Goal: Task Accomplishment & Management: Manage account settings

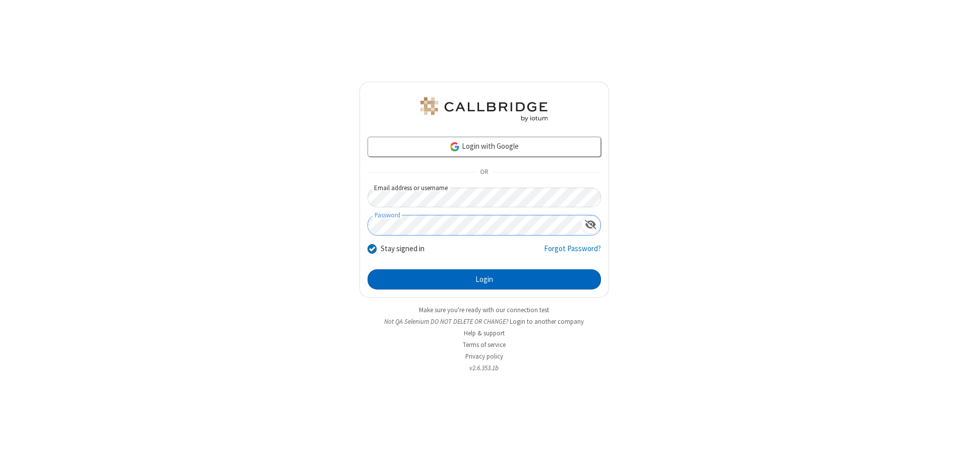
click at [484, 279] on button "Login" at bounding box center [483, 279] width 233 height 20
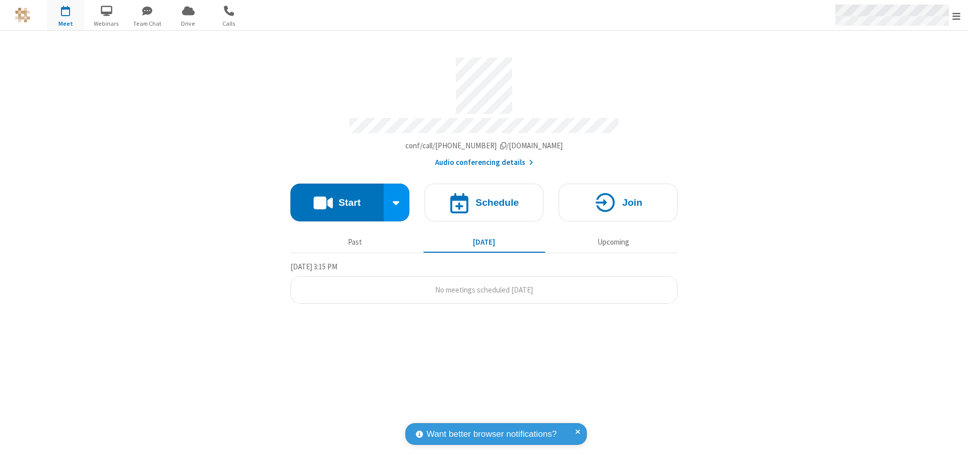
click at [956, 16] on span "Open menu" at bounding box center [956, 16] width 8 height 10
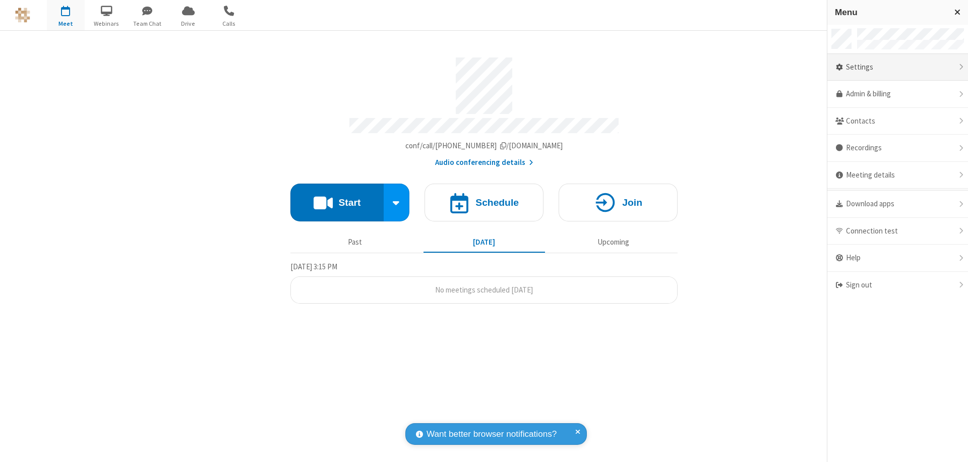
click at [897, 67] on div "Settings" at bounding box center [897, 67] width 141 height 27
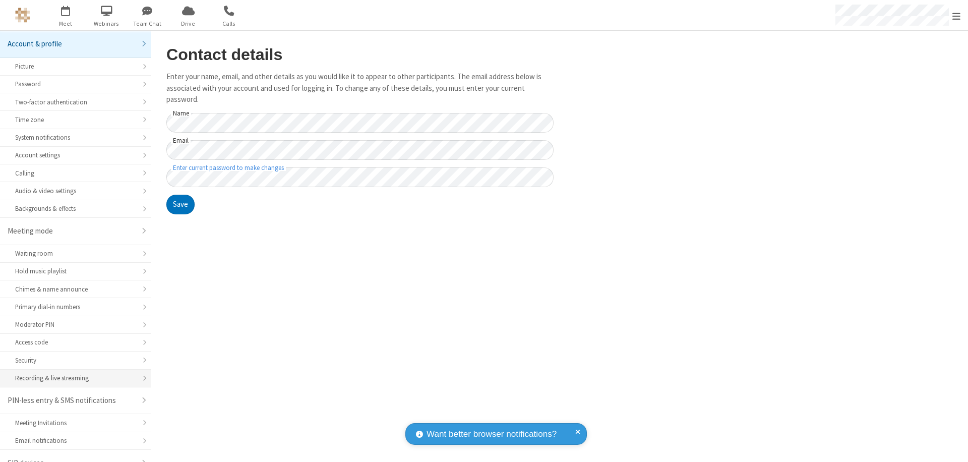
click at [72, 373] on div "Recording & live streaming" at bounding box center [75, 378] width 120 height 10
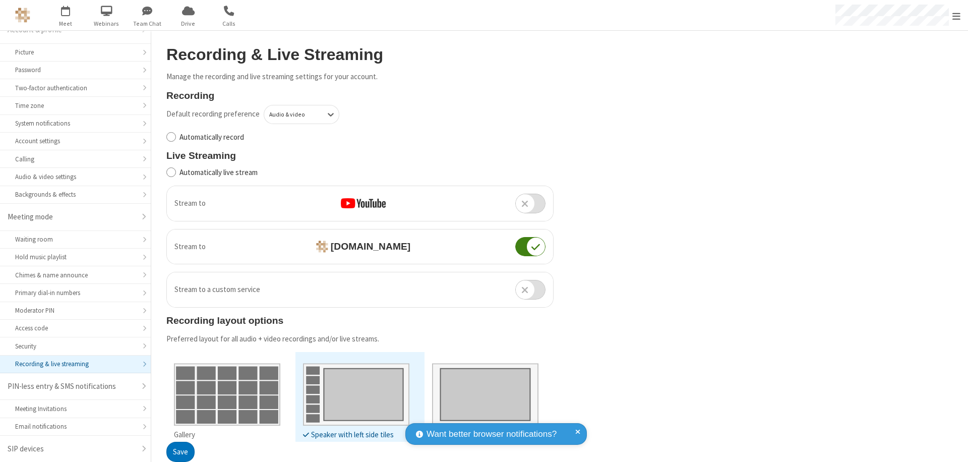
click at [171, 172] on input "Automatically live stream" at bounding box center [171, 172] width 10 height 11
checkbox input "true"
click at [180, 452] on button "Save" at bounding box center [180, 452] width 28 height 20
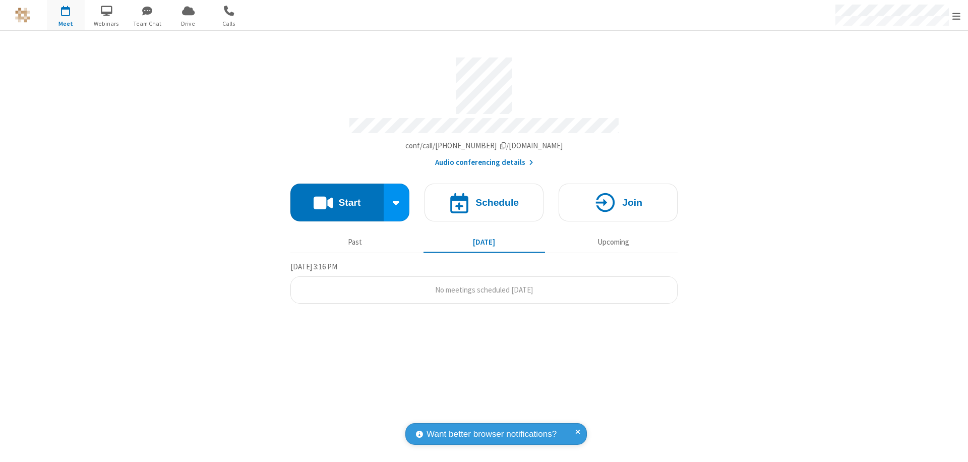
click at [337, 198] on button "Start" at bounding box center [336, 202] width 93 height 38
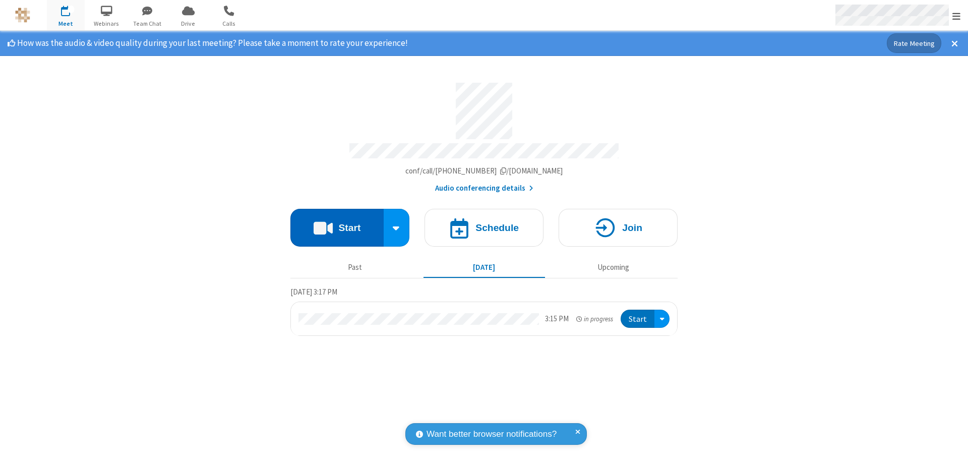
click at [956, 16] on span "Open menu" at bounding box center [956, 16] width 8 height 10
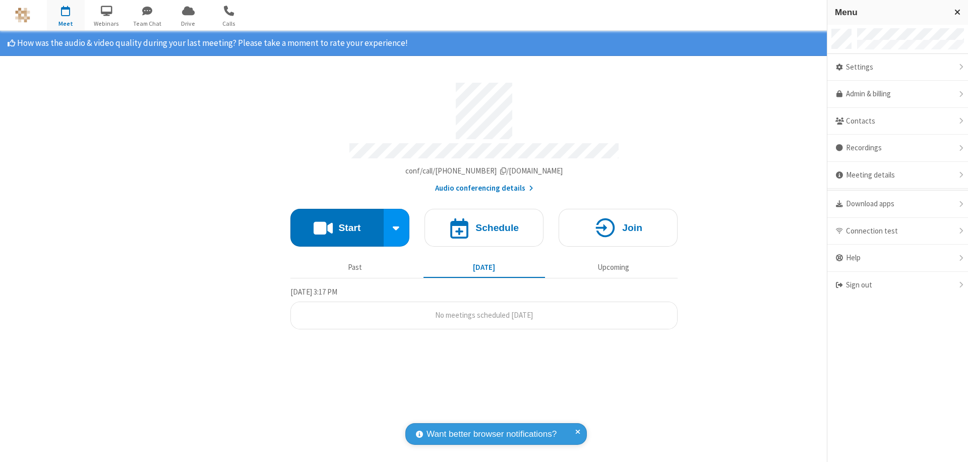
click at [897, 67] on div "Settings" at bounding box center [897, 67] width 141 height 27
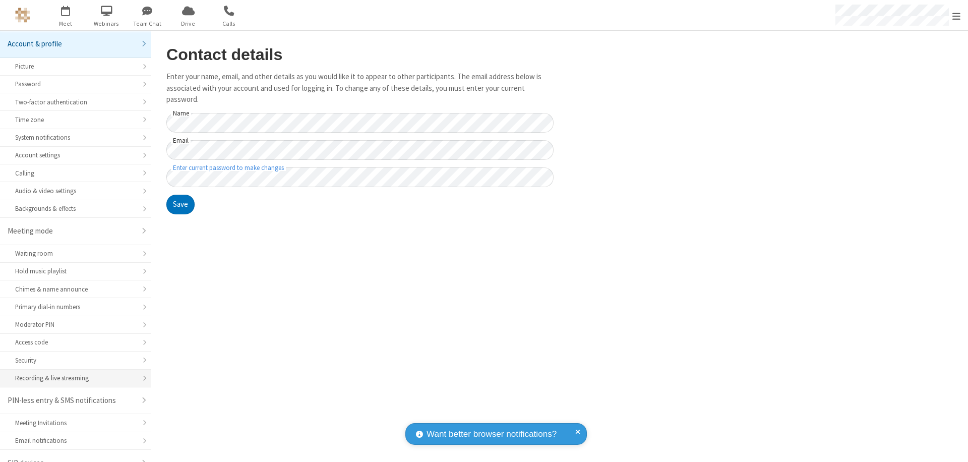
click at [72, 373] on div "Recording & live streaming" at bounding box center [75, 378] width 120 height 10
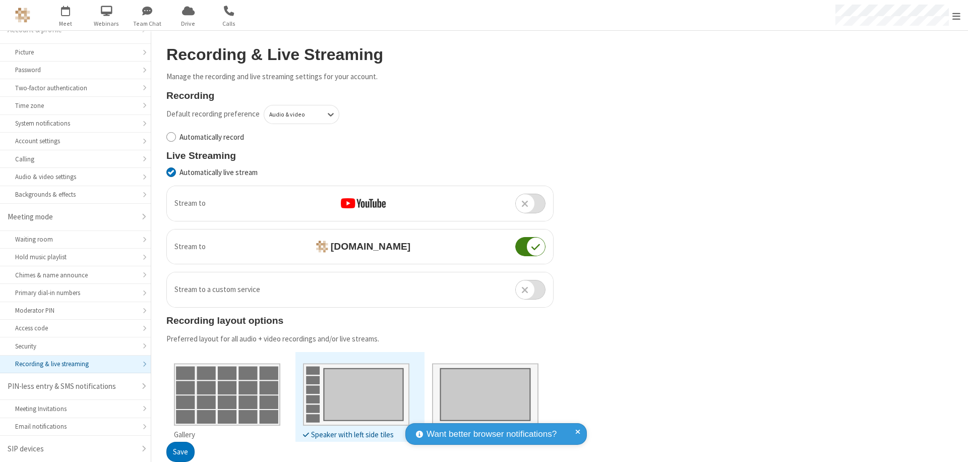
click at [171, 172] on input "Automatically live stream" at bounding box center [171, 172] width 10 height 11
checkbox input "false"
click at [180, 452] on button "Save" at bounding box center [180, 452] width 28 height 20
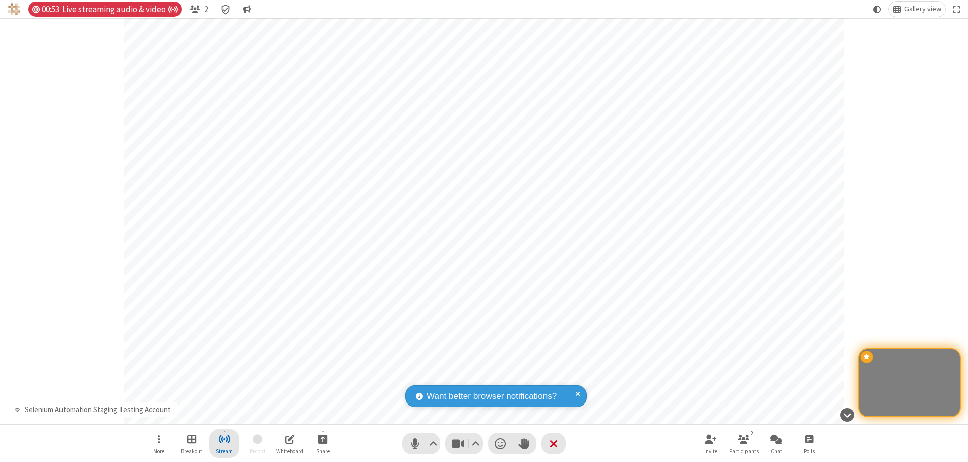
click at [224, 443] on span "Stop streaming" at bounding box center [224, 438] width 13 height 13
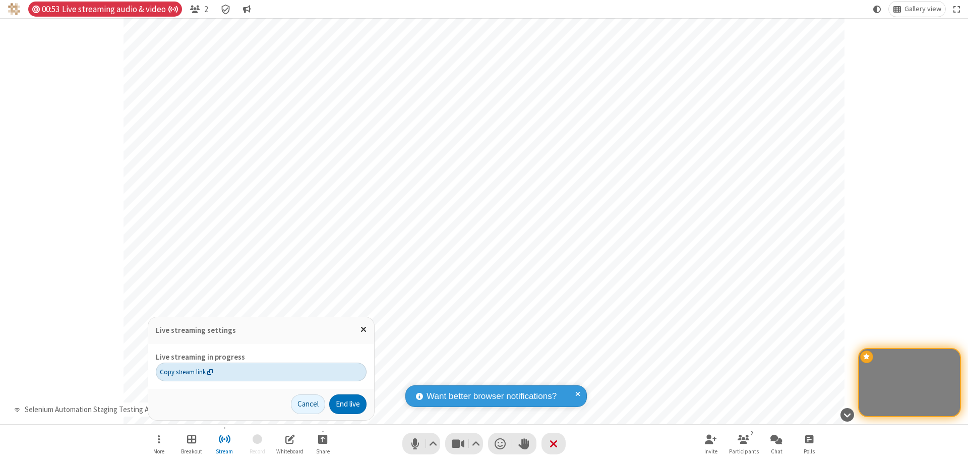
click at [186, 371] on span "Copy stream link" at bounding box center [186, 372] width 53 height 10
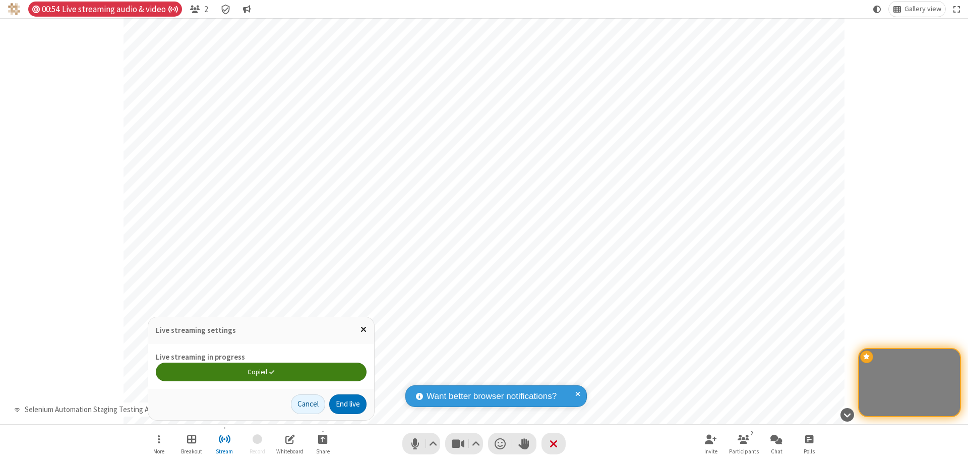
click at [363, 329] on span "Close popover" at bounding box center [363, 329] width 6 height 9
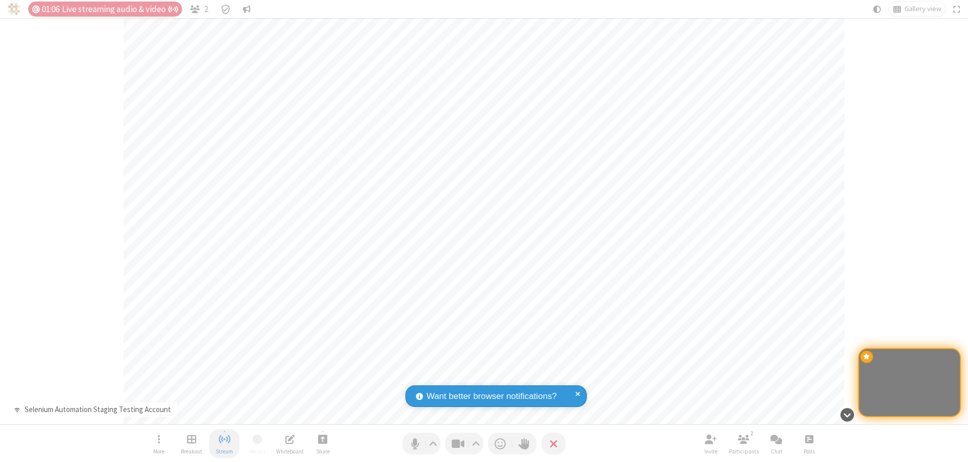
click at [224, 443] on span "Stop streaming" at bounding box center [224, 438] width 13 height 13
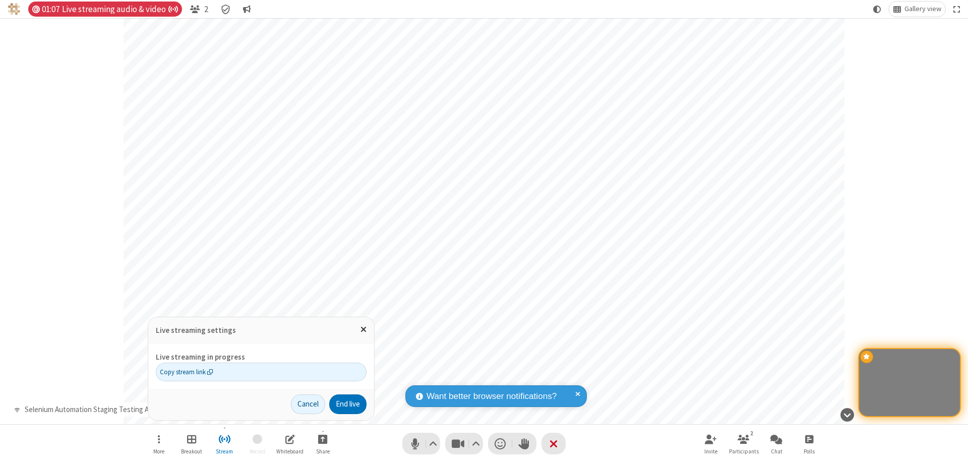
click at [347, 404] on button "End live" at bounding box center [347, 404] width 37 height 20
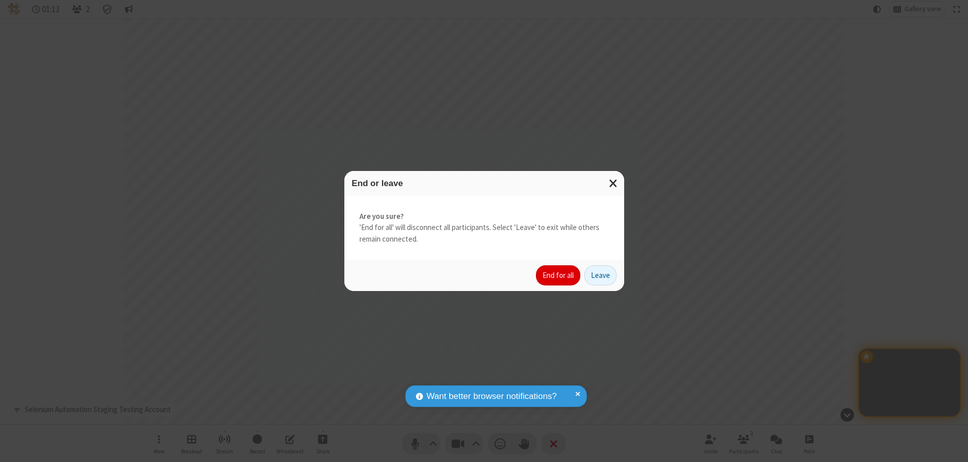
click at [558, 275] on button "End for all" at bounding box center [558, 275] width 44 height 20
